Goal: Transaction & Acquisition: Purchase product/service

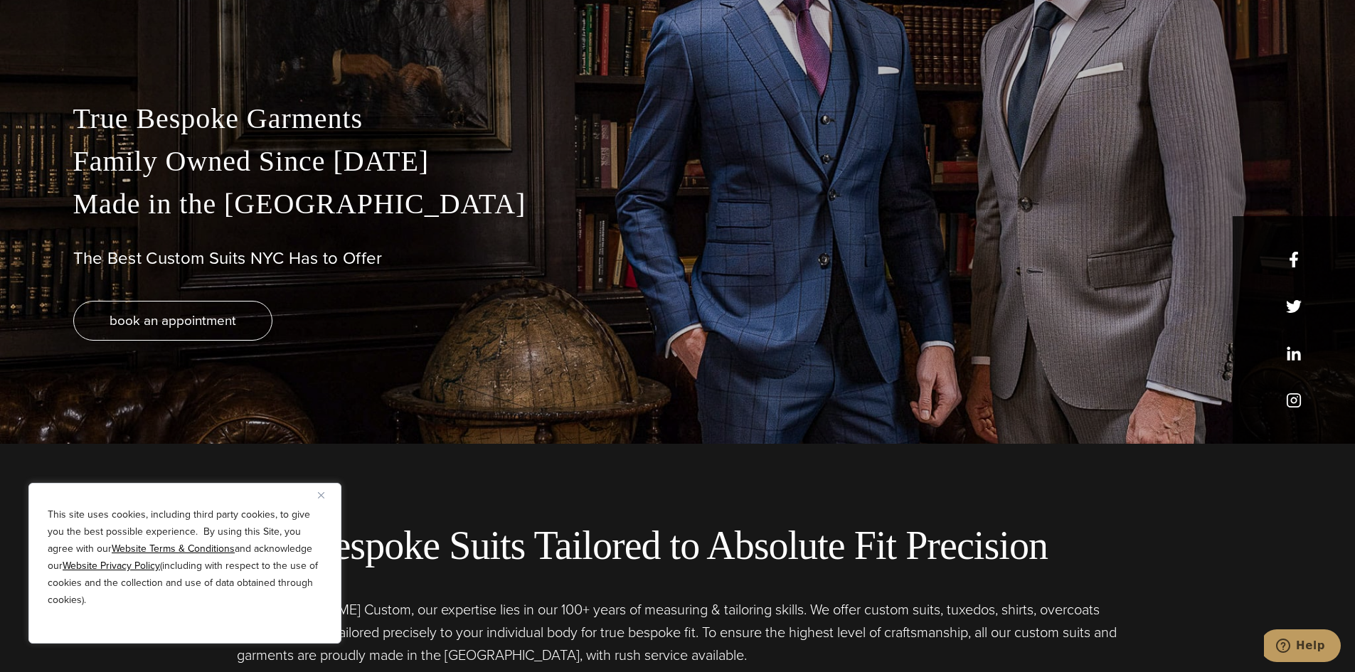
click at [312, 490] on div "This site uses cookies, including third party cookies, to give you the best pos…" at bounding box center [184, 563] width 313 height 161
click at [321, 497] on img "Close" at bounding box center [321, 495] width 6 height 6
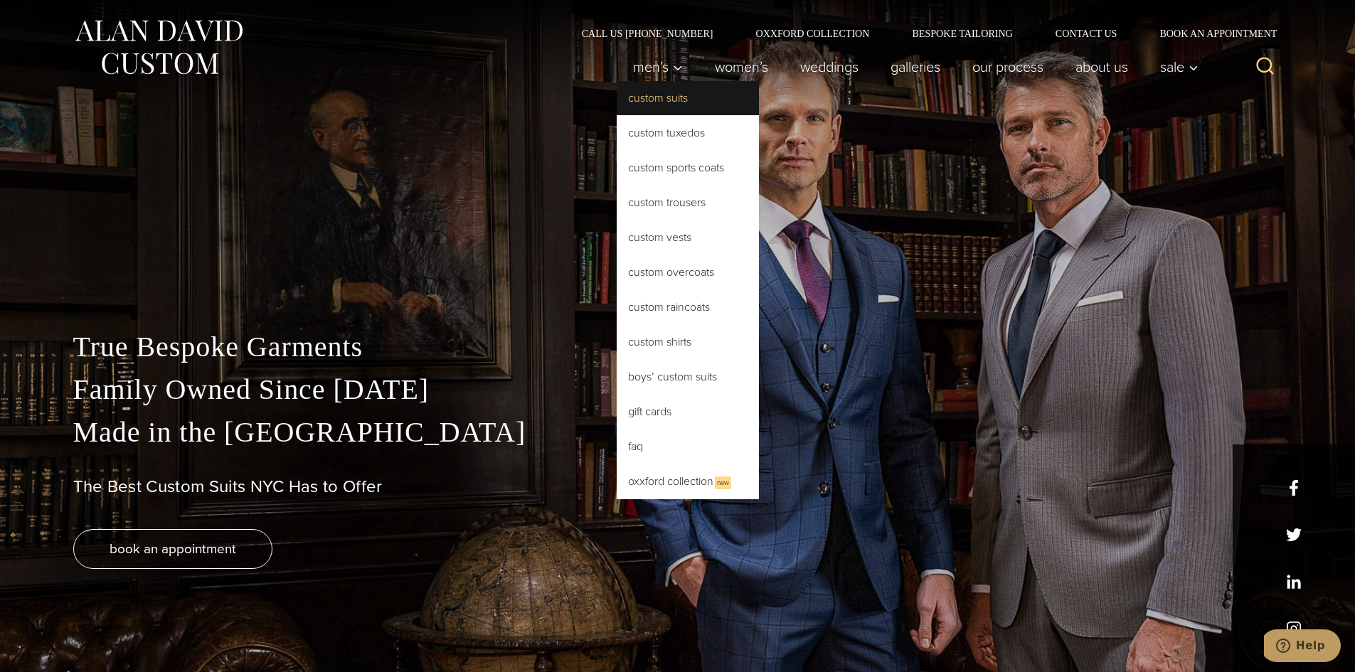
click at [640, 96] on link "Custom Suits" at bounding box center [688, 98] width 142 height 34
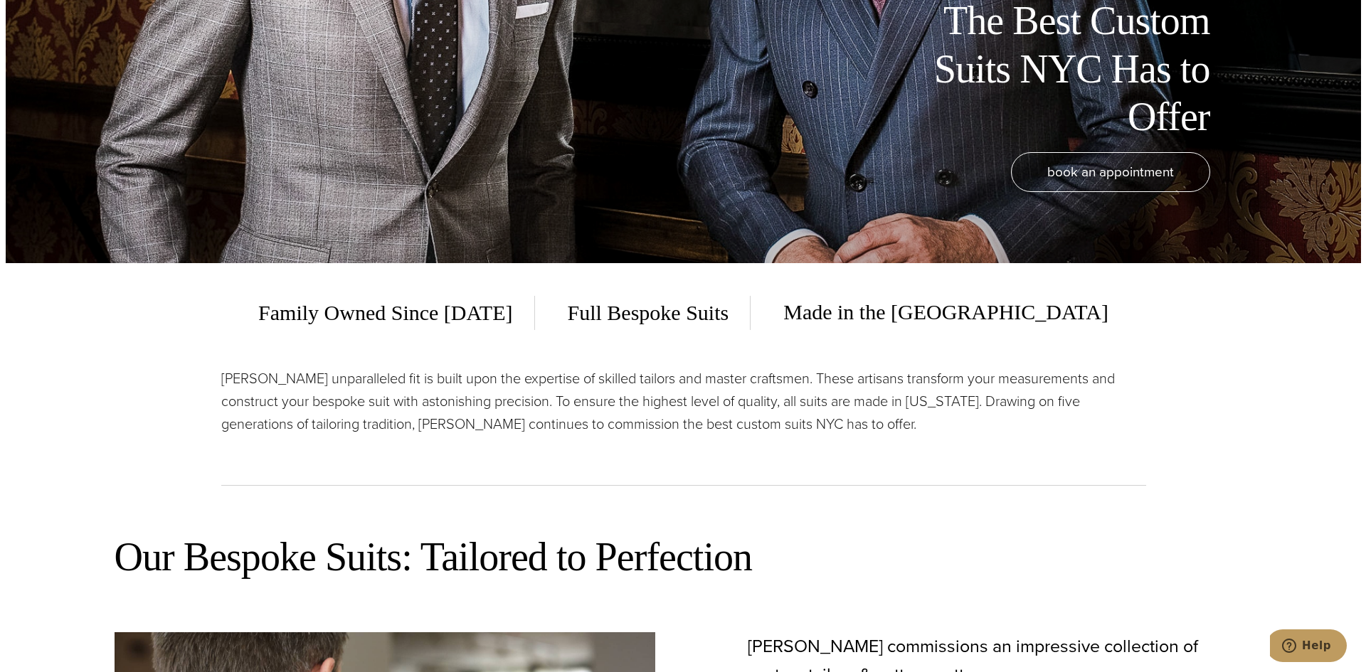
scroll to position [245, 0]
